Goal: Check status: Check status

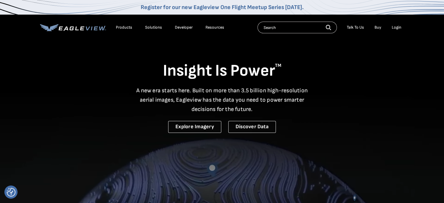
click at [398, 28] on div "Login" at bounding box center [397, 27] width 10 height 5
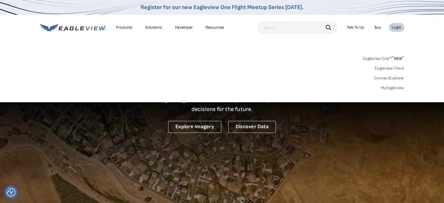
click at [398, 27] on div "Login" at bounding box center [397, 27] width 10 height 5
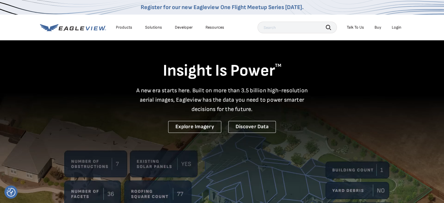
click at [398, 28] on div "Login" at bounding box center [397, 27] width 10 height 5
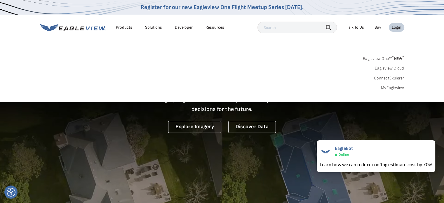
click at [389, 89] on link "MyEagleview" at bounding box center [392, 87] width 23 height 5
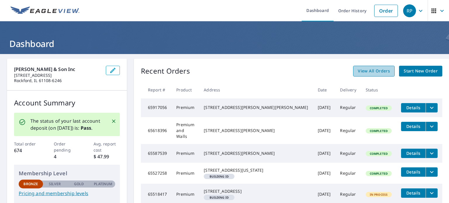
click at [358, 70] on span "View All Orders" at bounding box center [374, 70] width 32 height 7
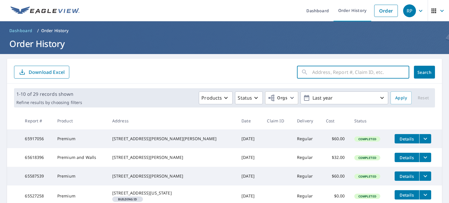
click at [312, 72] on input "text" at bounding box center [360, 72] width 97 height 16
type input "2225 Farris Ct Rockford, IL 61108"
click button "Search" at bounding box center [424, 72] width 21 height 13
